Goal: Complete application form: Complete application form

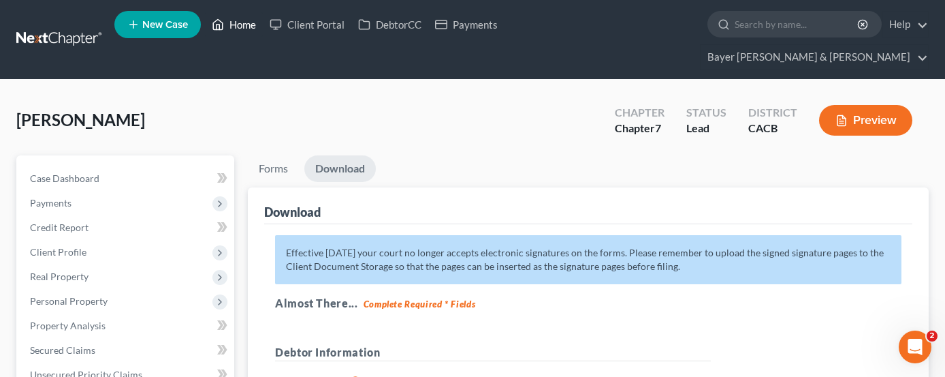
click at [224, 23] on icon at bounding box center [218, 24] width 12 height 16
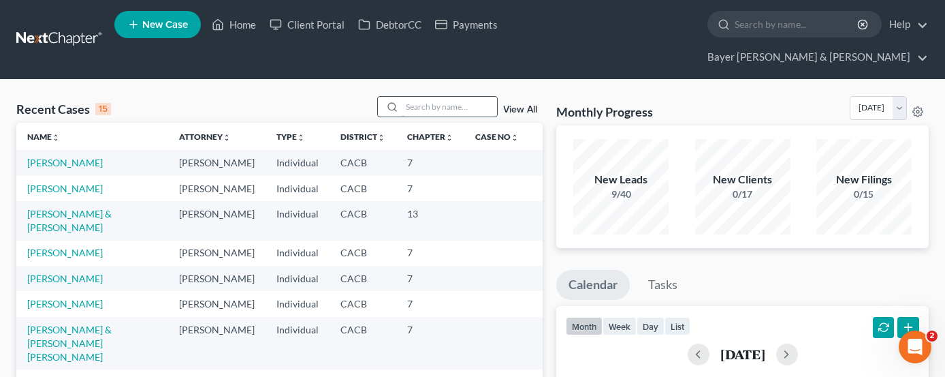
click at [458, 97] on input "search" at bounding box center [449, 107] width 95 height 20
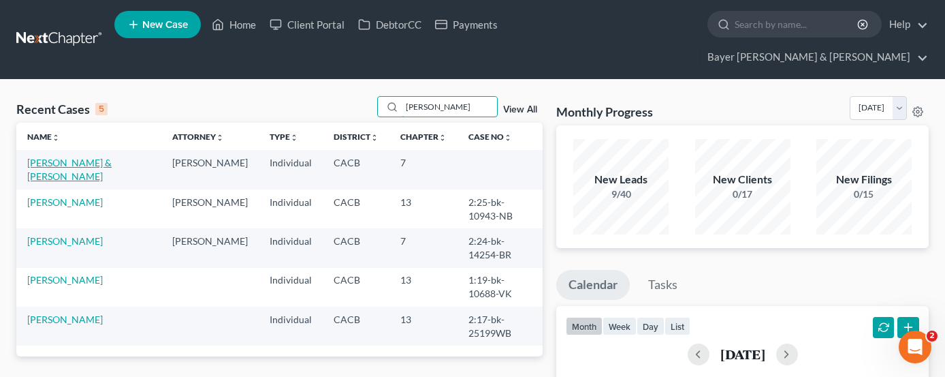
type input "[PERSON_NAME]"
click at [76, 157] on link "[PERSON_NAME] & [PERSON_NAME]" at bounding box center [69, 169] width 84 height 25
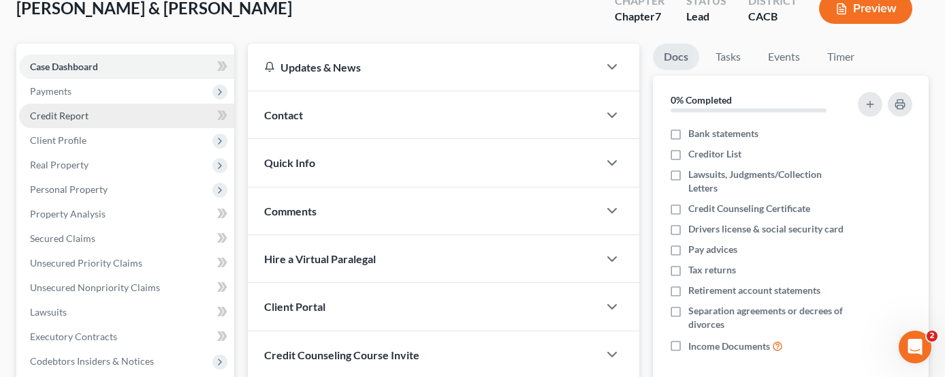
scroll to position [136, 0]
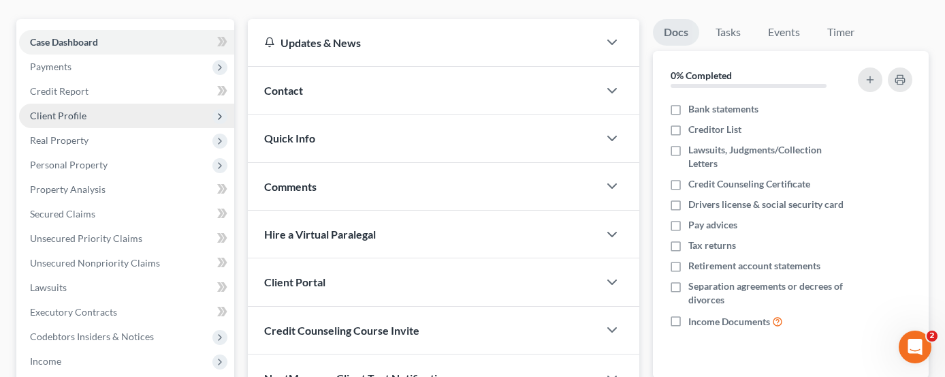
click at [140, 104] on span "Client Profile" at bounding box center [126, 116] width 215 height 25
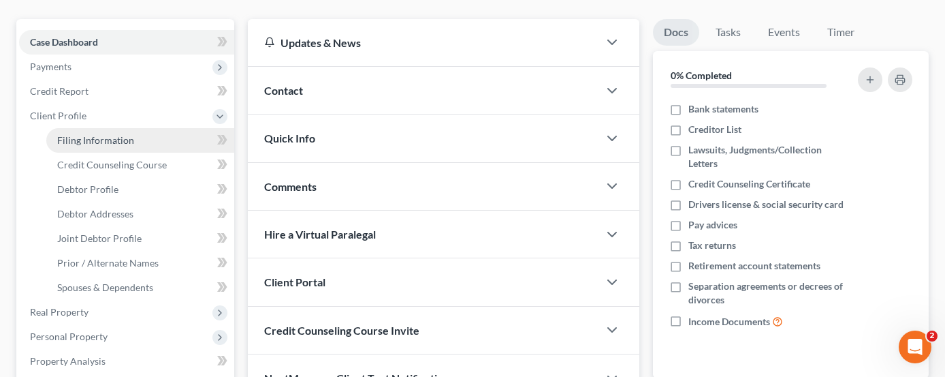
click at [147, 128] on link "Filing Information" at bounding box center [140, 140] width 188 height 25
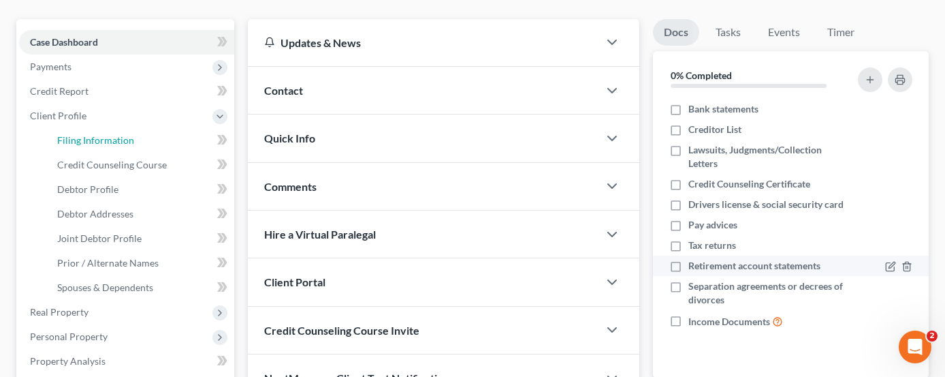
select select "1"
select select "0"
select select "7"
select select "2"
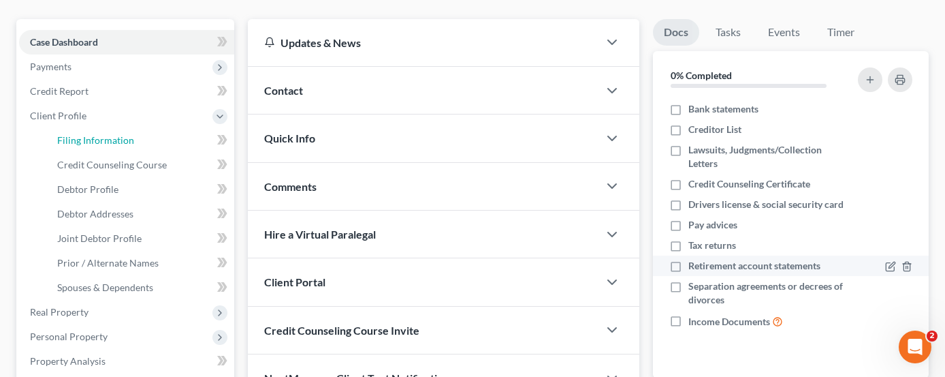
select select "4"
select select "0"
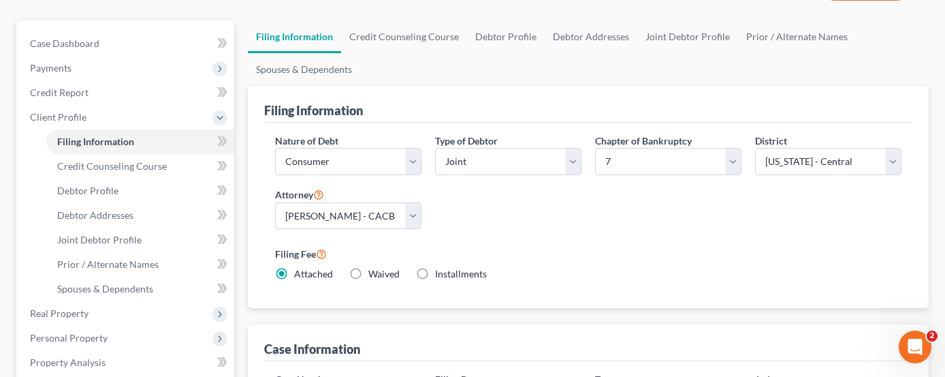
scroll to position [136, 0]
